Goal: Navigation & Orientation: Find specific page/section

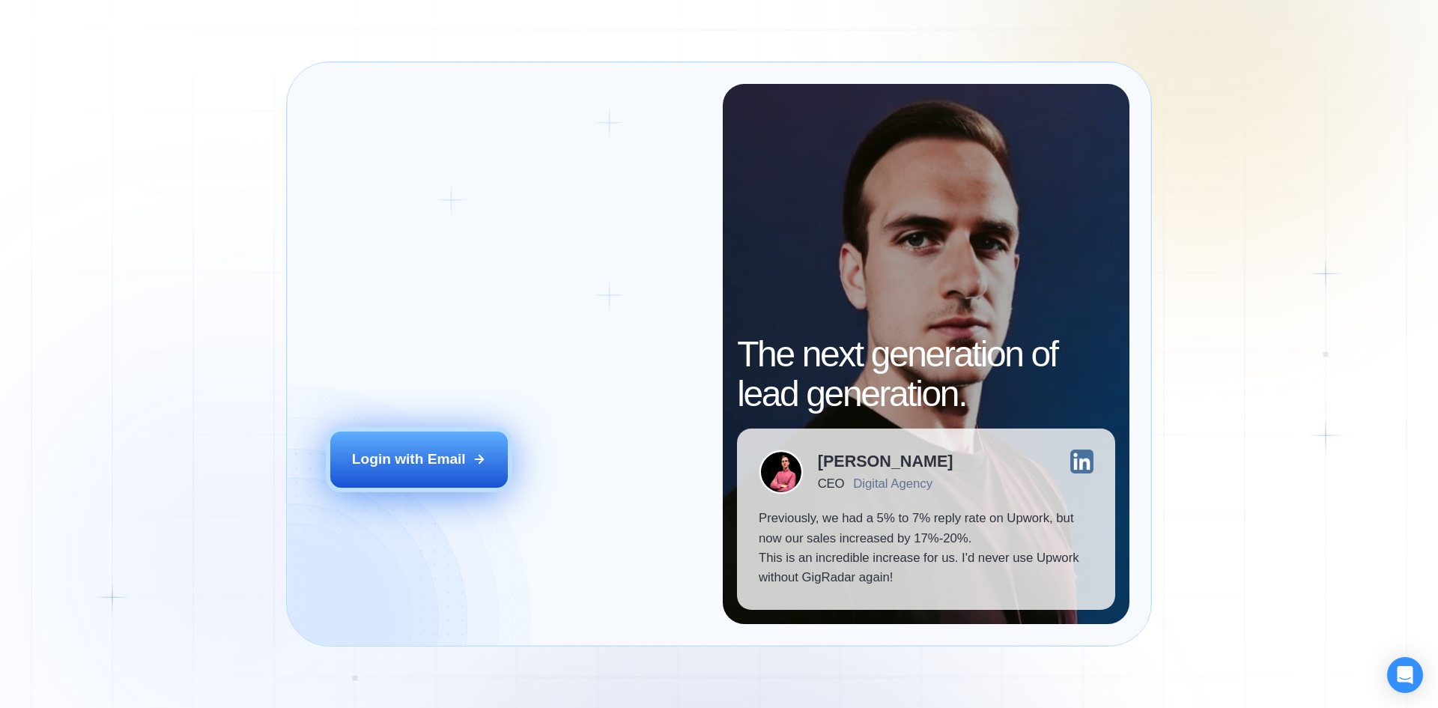
click at [443, 474] on button "Login with Email" at bounding box center [419, 458] width 178 height 55
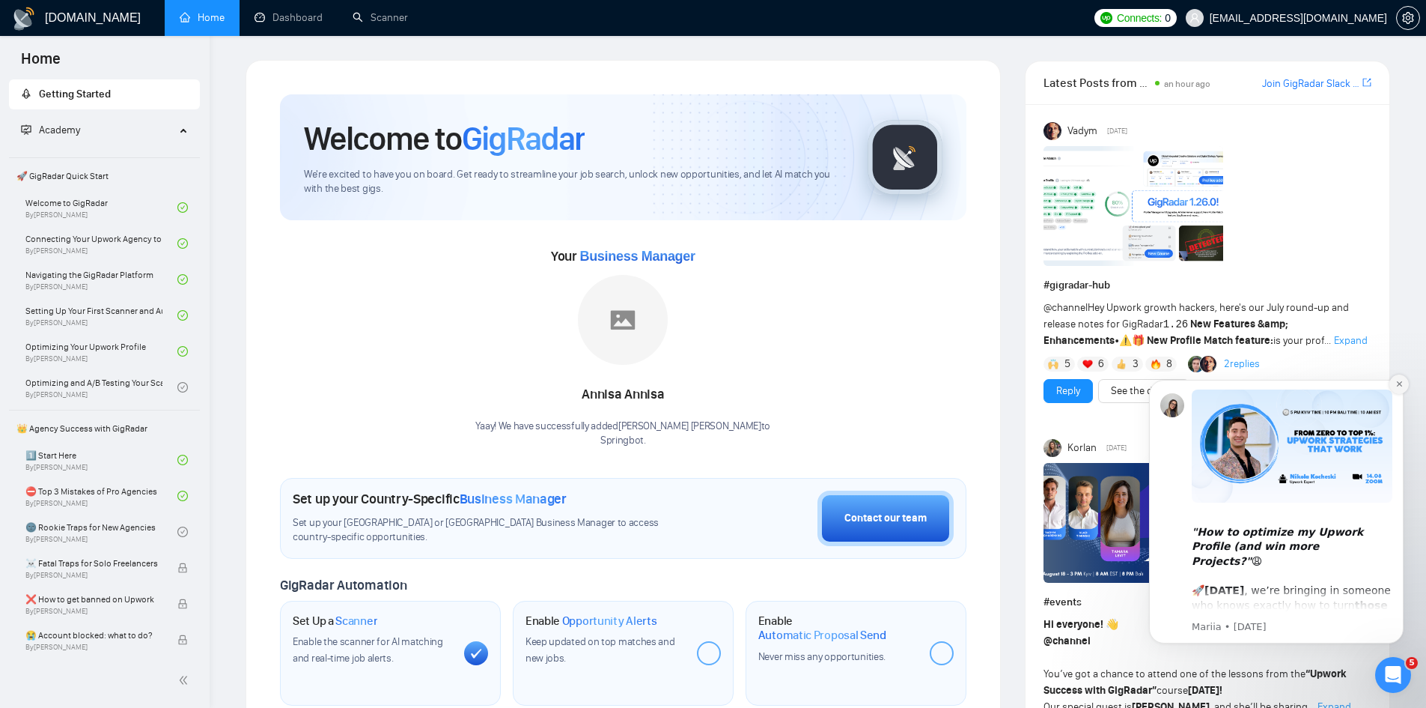
click at [1399, 380] on icon "Dismiss notification" at bounding box center [1400, 384] width 8 height 8
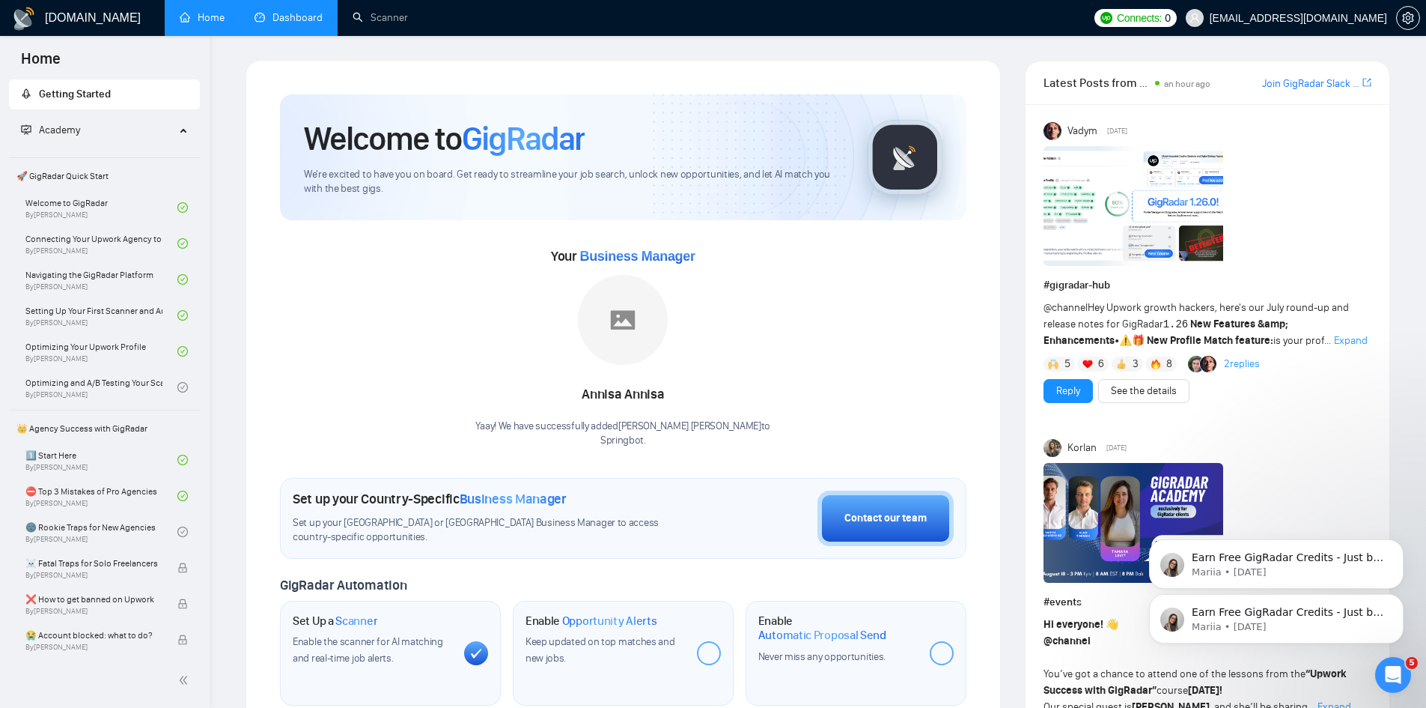
click at [312, 13] on link "Dashboard" at bounding box center [289, 17] width 68 height 13
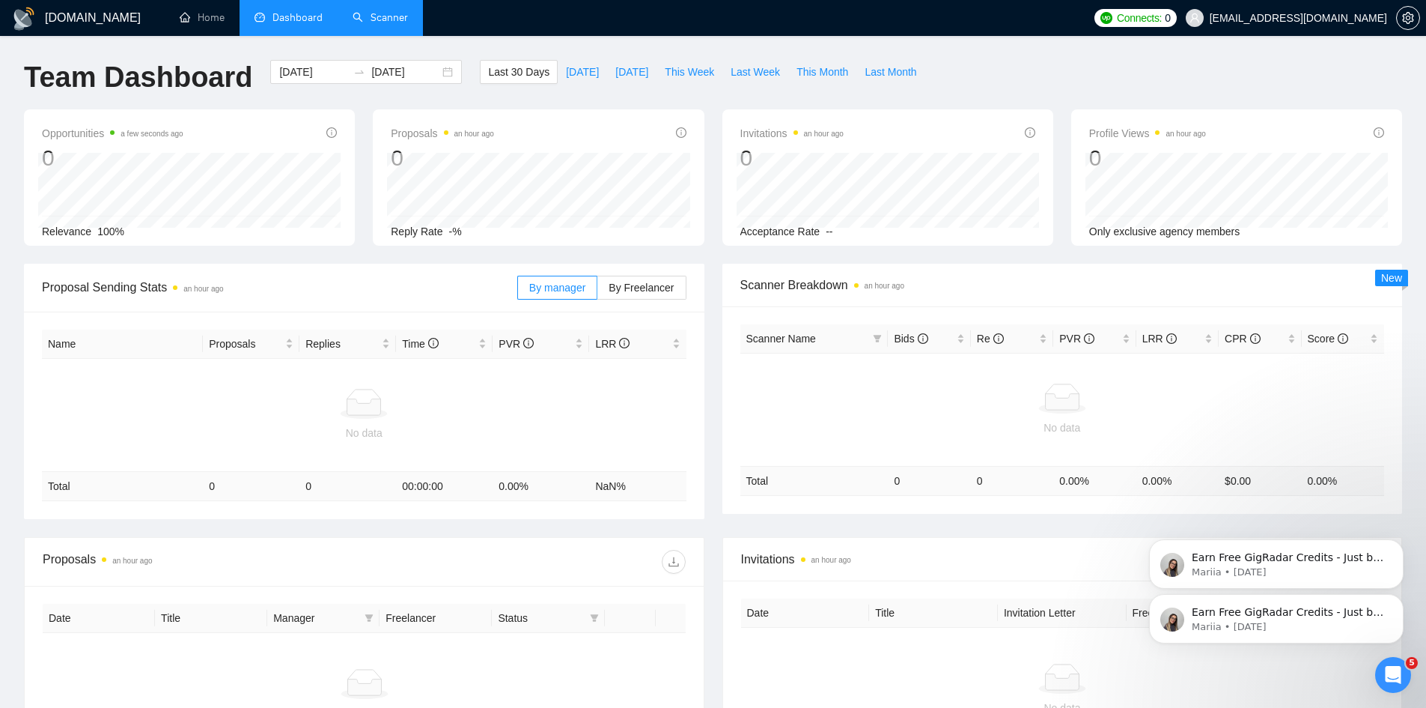
click at [383, 13] on link "Scanner" at bounding box center [380, 17] width 55 height 13
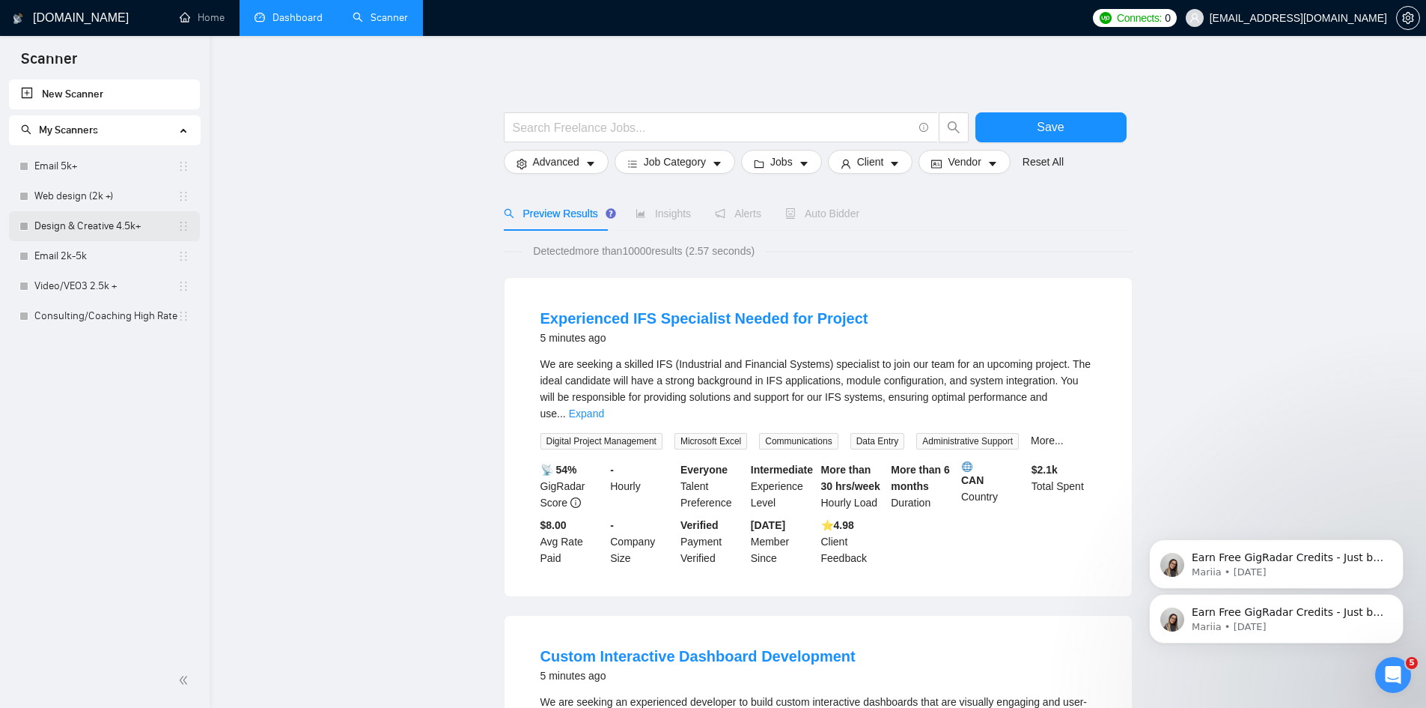
click at [73, 223] on link "Design & Creative 4.5k+" at bounding box center [105, 226] width 143 height 30
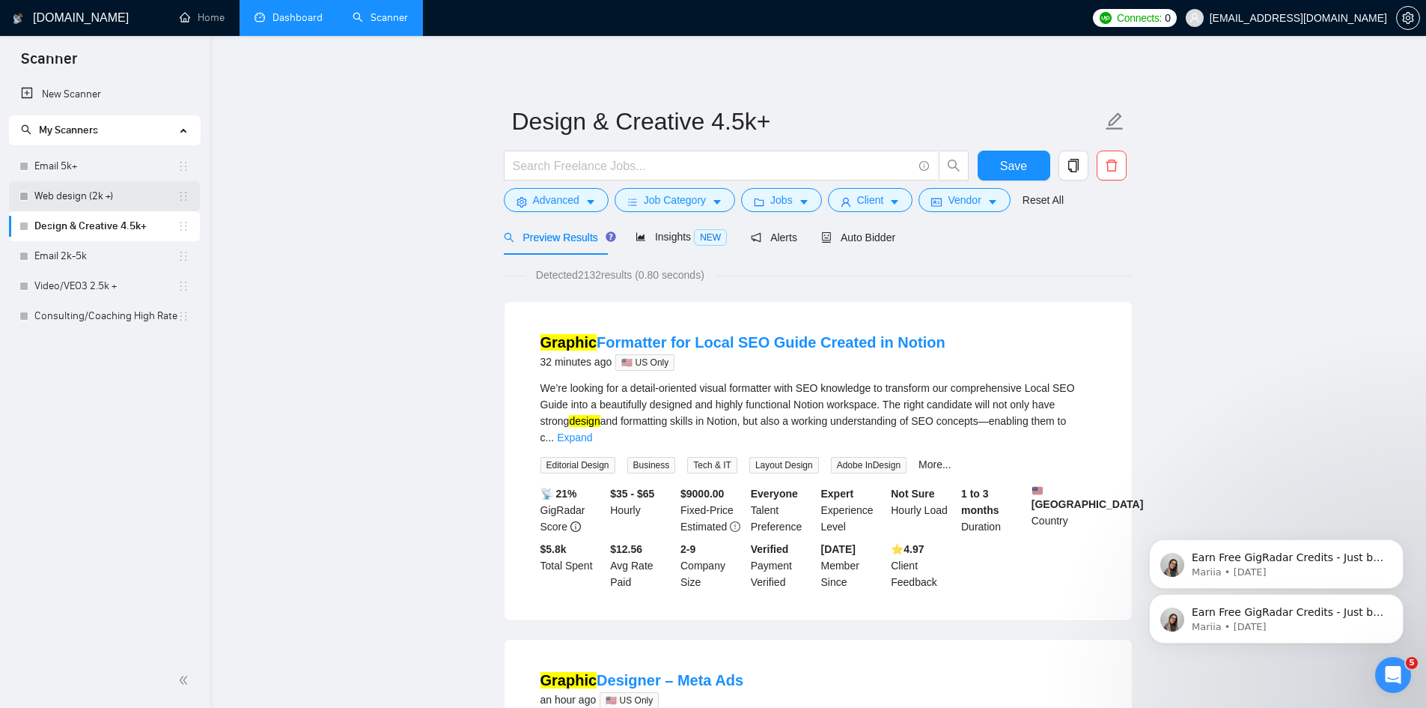
click at [132, 192] on link "Web design (2k +)" at bounding box center [105, 196] width 143 height 30
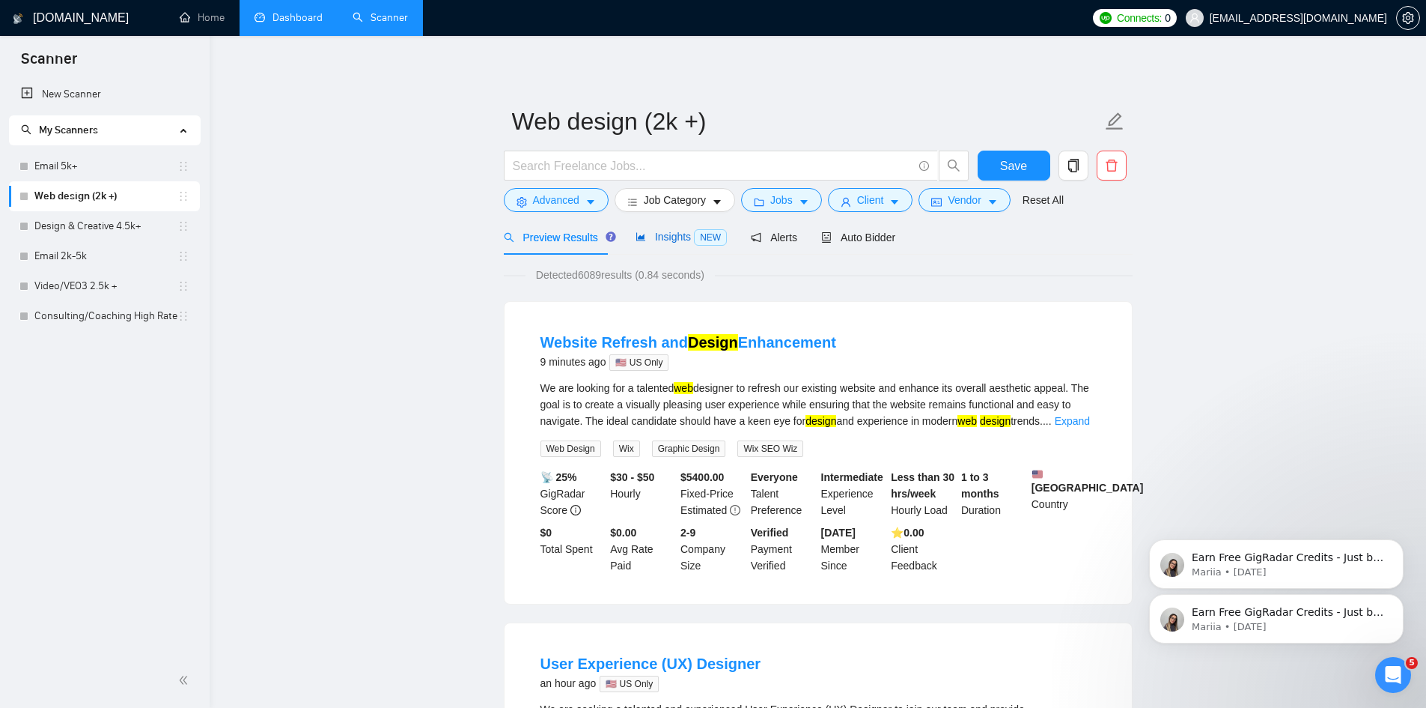
click at [673, 233] on span "Insights NEW" at bounding box center [681, 237] width 91 height 12
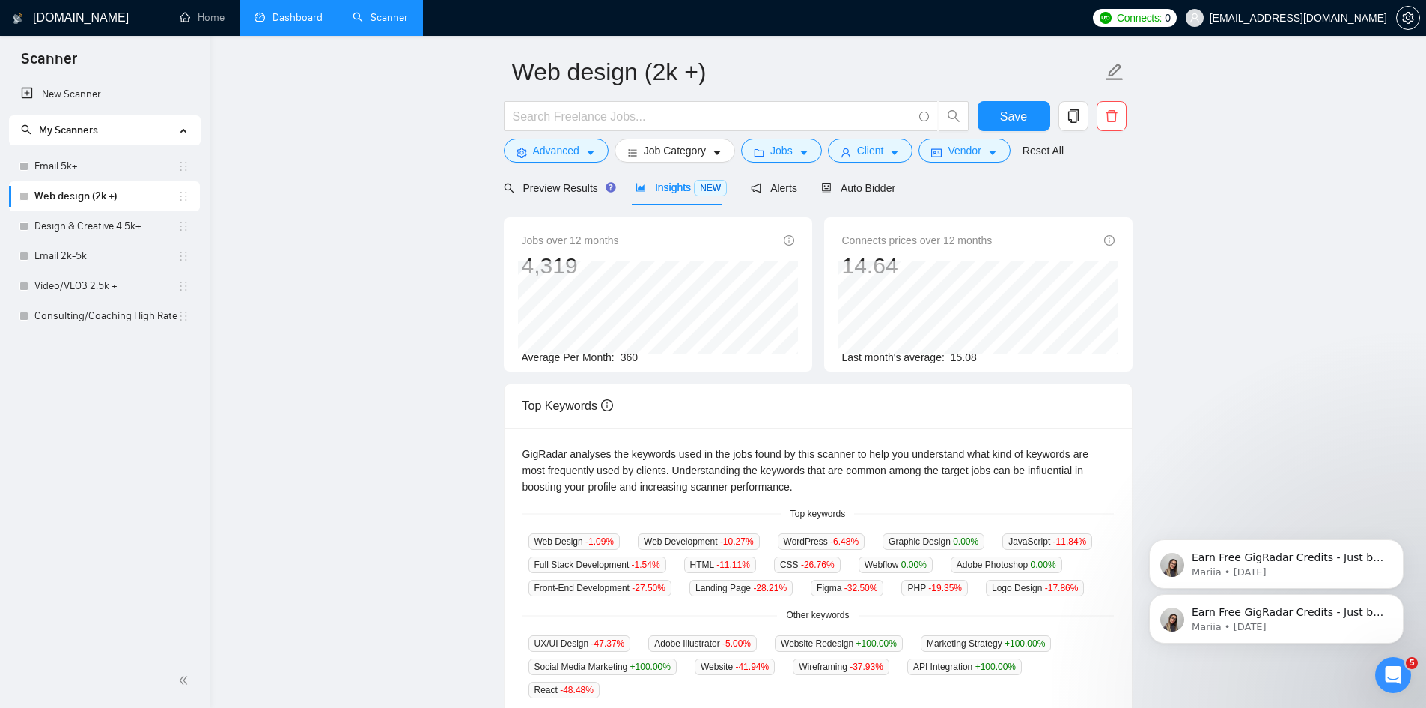
scroll to position [75, 0]
